Goal: Transaction & Acquisition: Purchase product/service

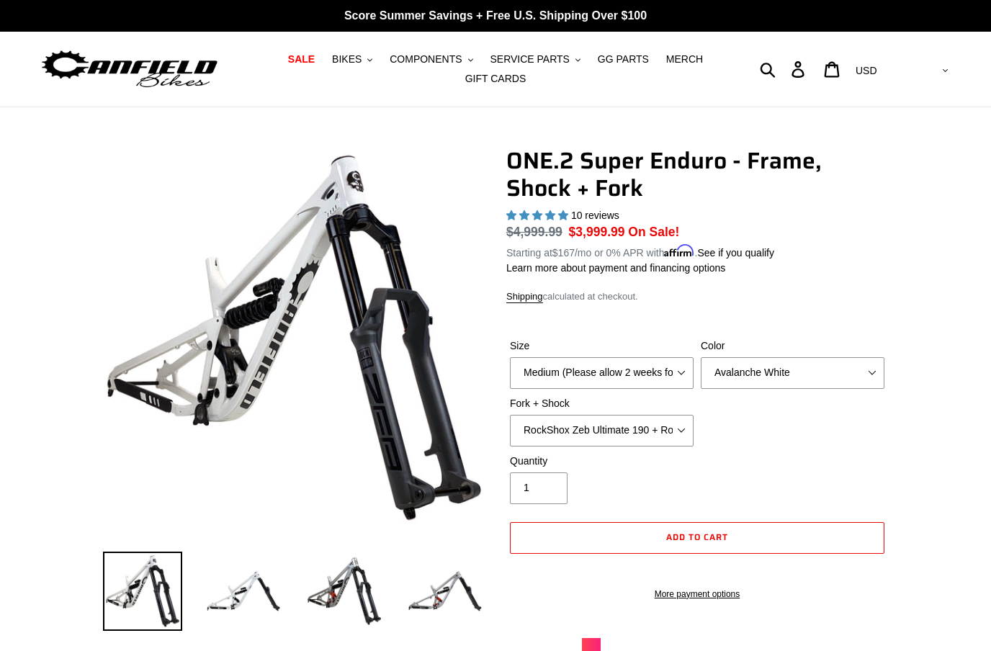
select select "highest-rating"
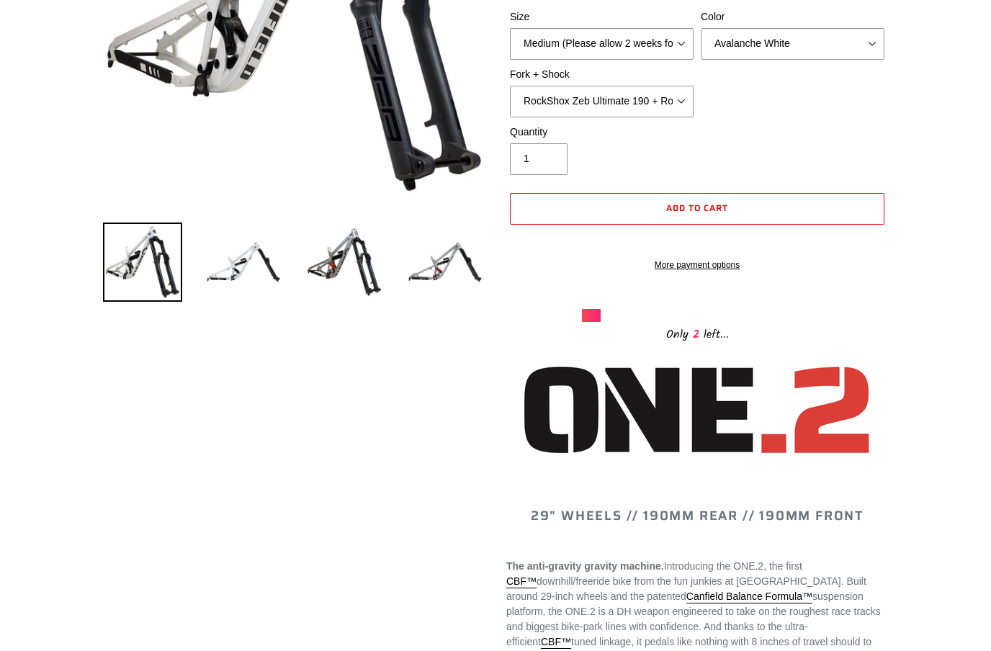
scroll to position [321, 0]
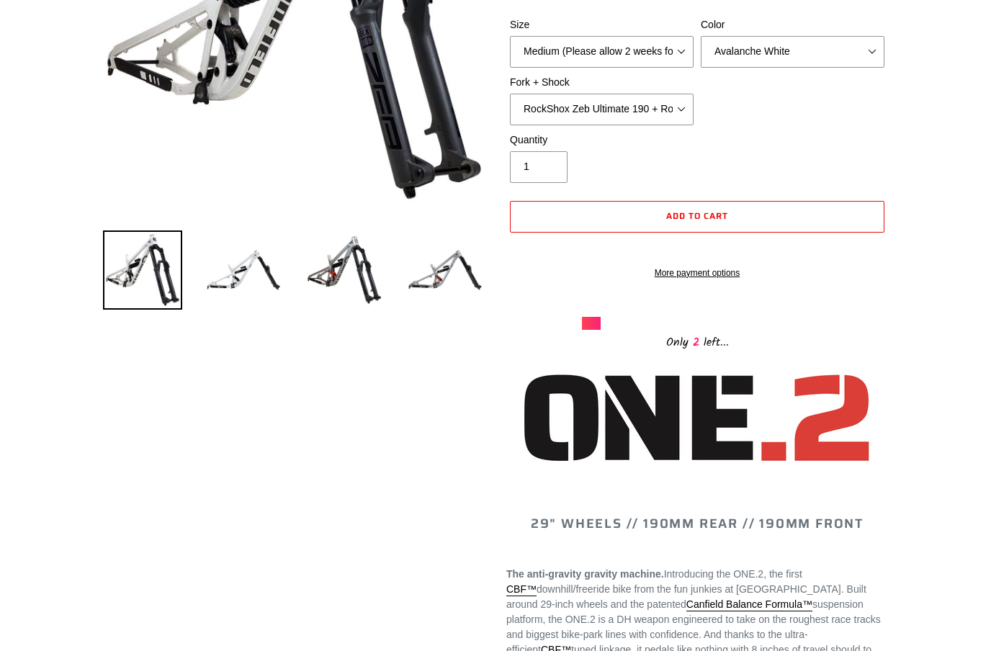
click at [507, 469] on div at bounding box center [697, 425] width 382 height 103
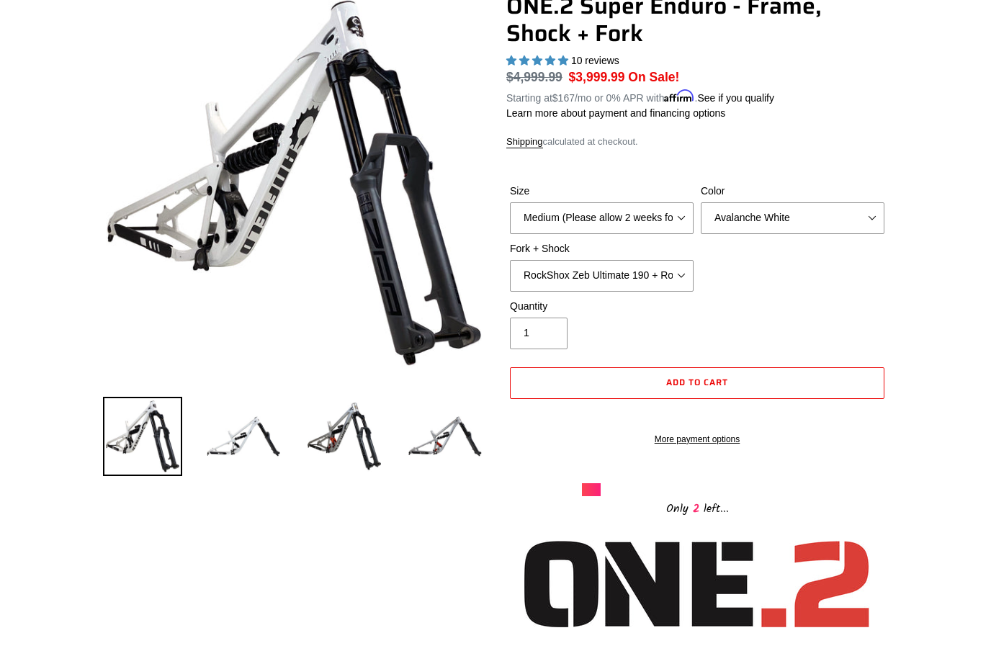
scroll to position [152, 0]
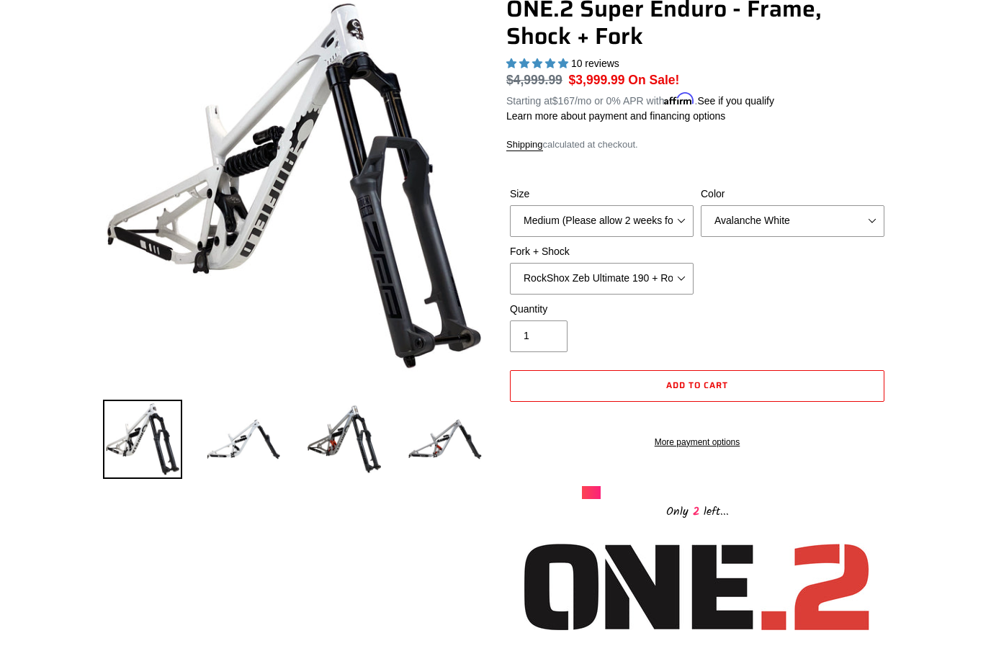
click at [369, 452] on img at bounding box center [344, 439] width 79 height 79
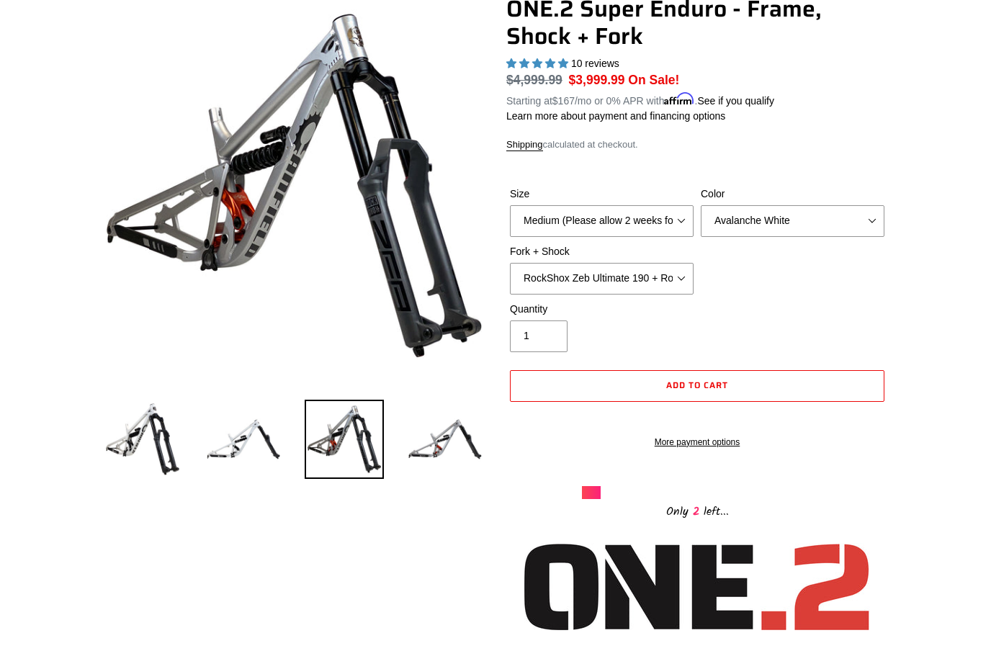
click at [422, 458] on img at bounding box center [444, 439] width 79 height 79
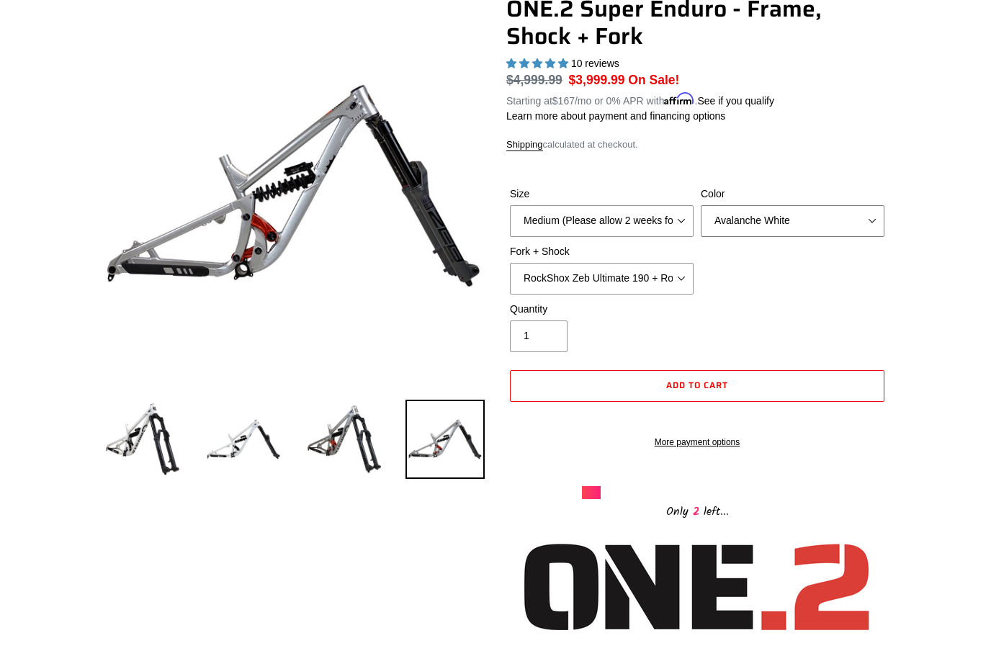
click at [768, 228] on select "Avalanche White Bentonite Grey" at bounding box center [793, 221] width 184 height 32
select select "Bentonite Grey"
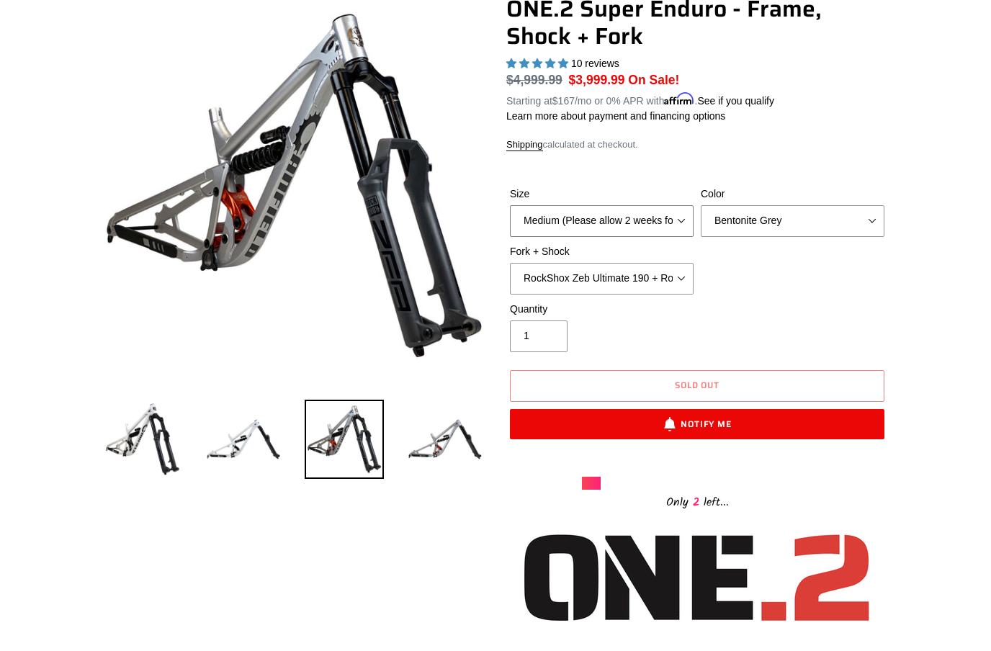
click at [642, 222] on select "Medium (Please allow 2 weeks for delivery) Large (Sold Out)" at bounding box center [602, 221] width 184 height 32
click at [624, 275] on select "RockShox Zeb Ultimate 190 + RockShox Vivid UltDH Coil 250x70" at bounding box center [602, 279] width 184 height 32
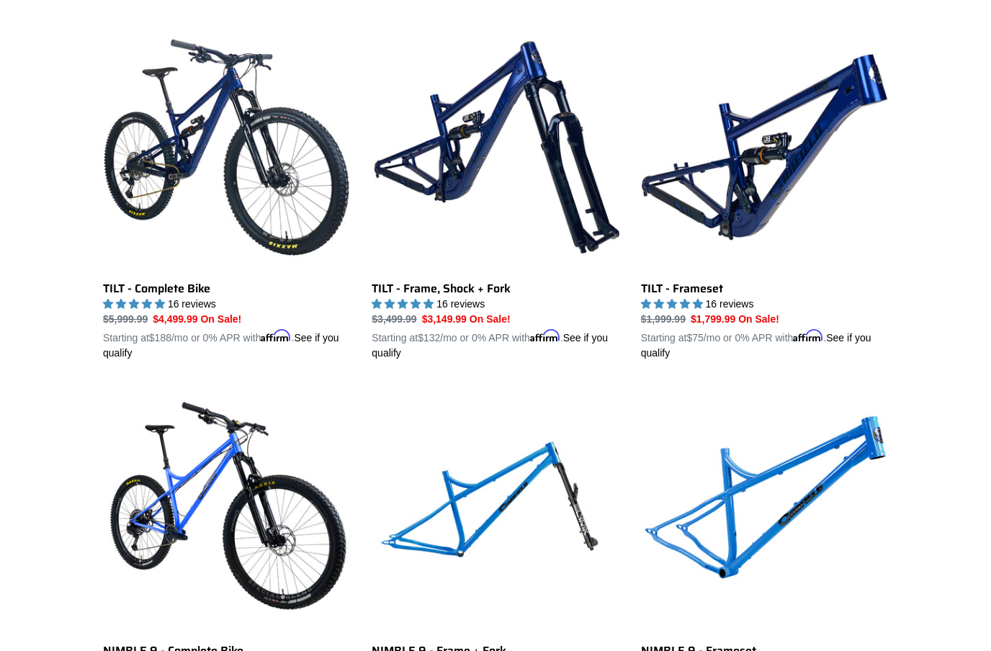
scroll to position [1852, 0]
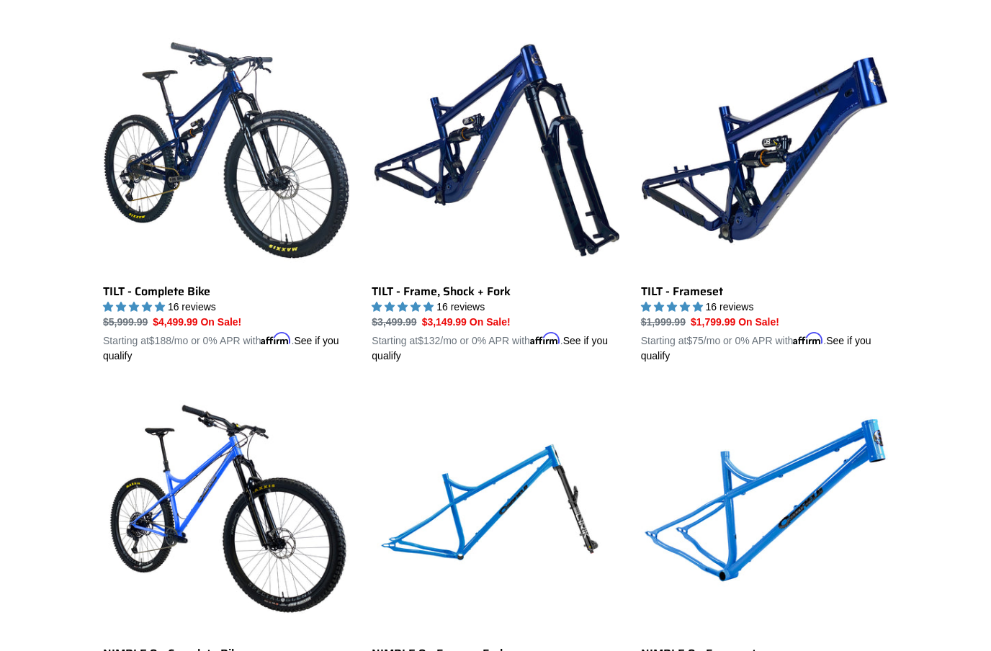
click at [866, 394] on link "NIMBLE 9 - Frameset" at bounding box center [764, 557] width 247 height 337
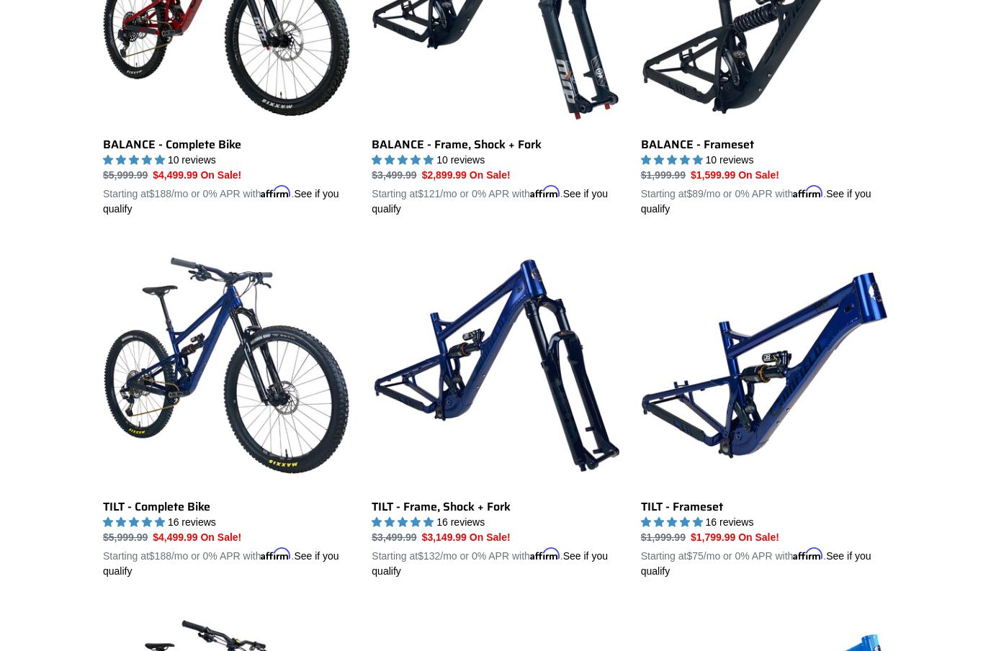
scroll to position [1636, 0]
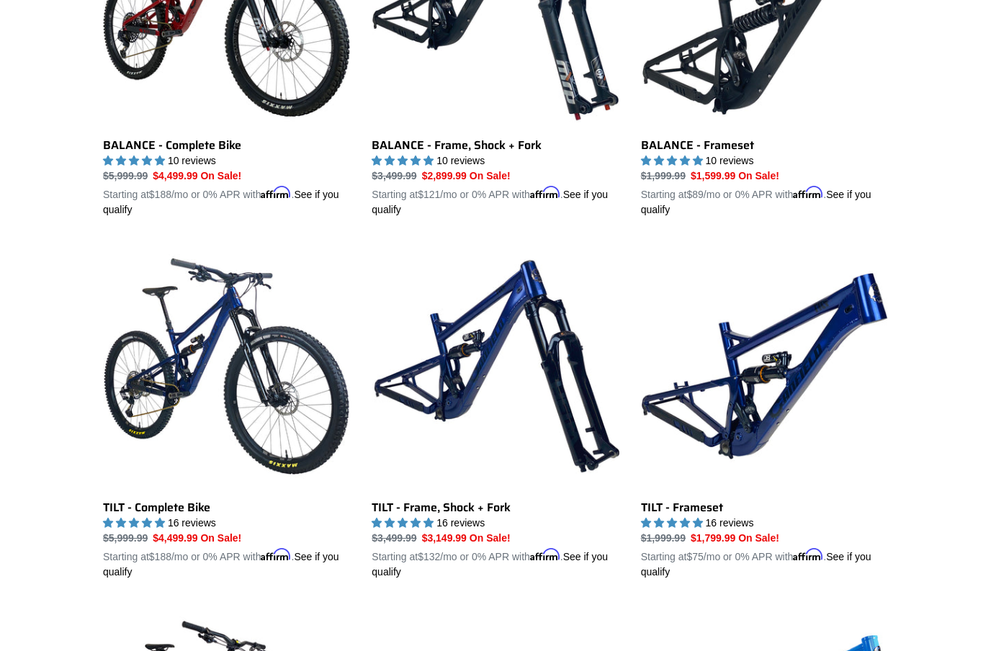
click at [459, 493] on link "TILT - Frame, Shock + Fork" at bounding box center [495, 411] width 247 height 337
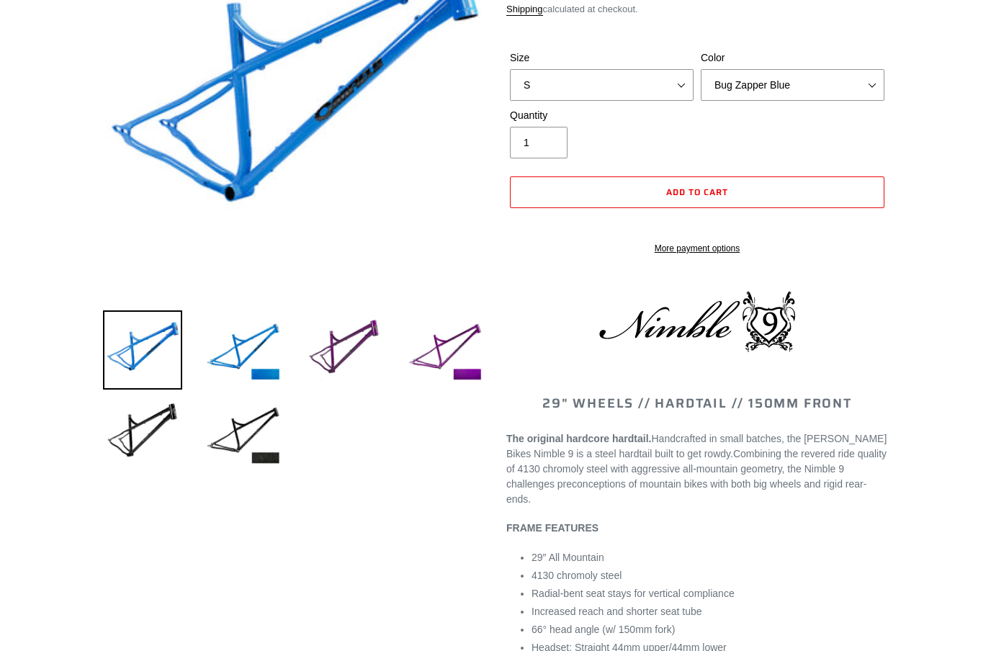
select select "highest-rating"
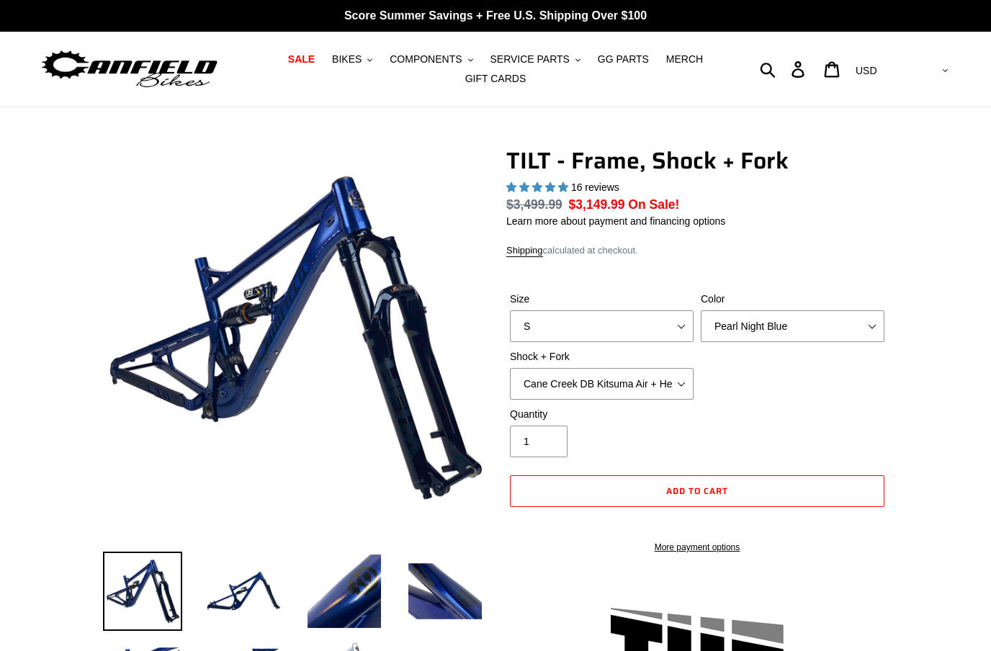
select select "highest-rating"
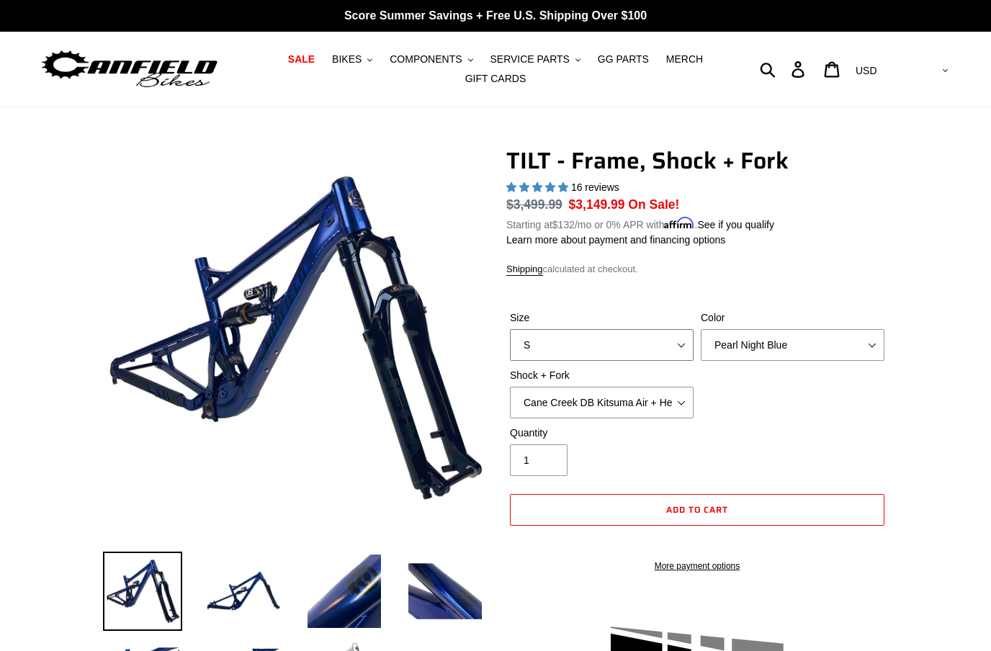
click at [673, 341] on select "S M L XL" at bounding box center [602, 345] width 184 height 32
select select "M"
click at [785, 355] on select "Pearl Night Blue" at bounding box center [793, 345] width 184 height 32
click at [641, 398] on select "Cane Creek DB Kitsuma Air + Helm MKII 140mm Cane Creek DB Kitsuma Air + Fox 36 …" at bounding box center [602, 403] width 184 height 32
click at [670, 395] on select "Cane Creek DB Kitsuma Air + Helm MKII 140mm Cane Creek DB Kitsuma Air + Fox 36 …" at bounding box center [602, 403] width 184 height 32
